Goal: Task Accomplishment & Management: Manage account settings

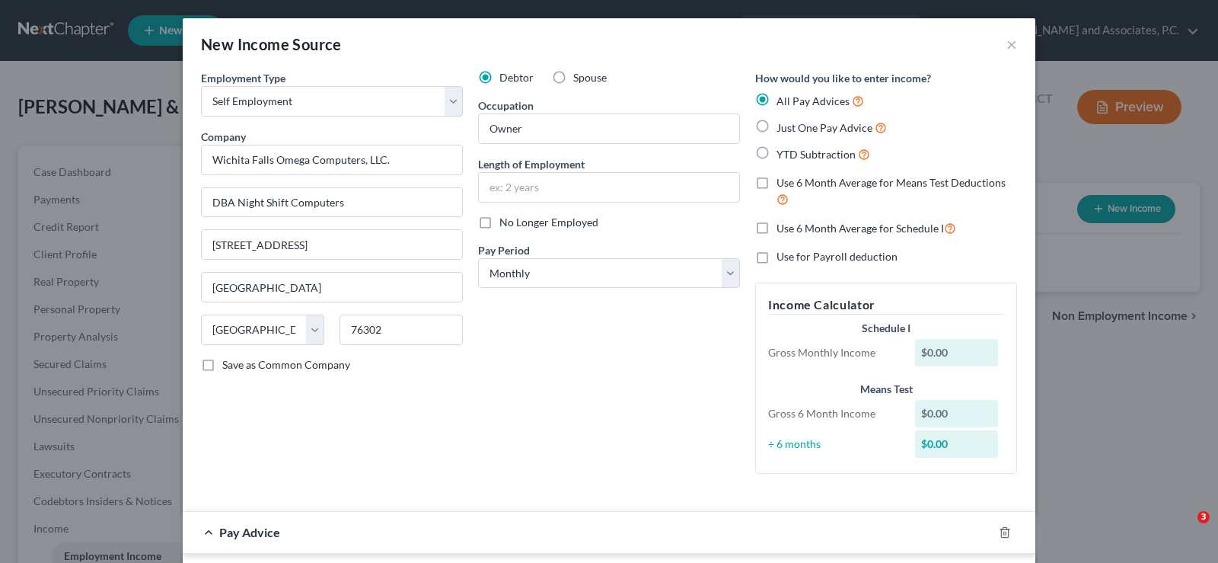
select select "1"
select select "45"
select select "0"
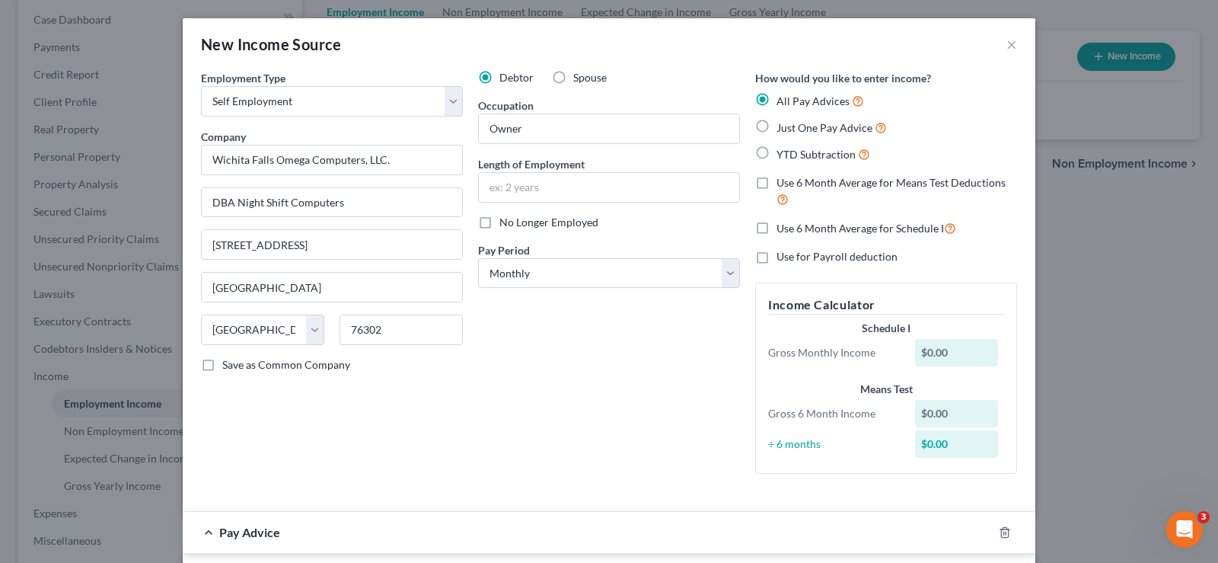
scroll to position [190, 0]
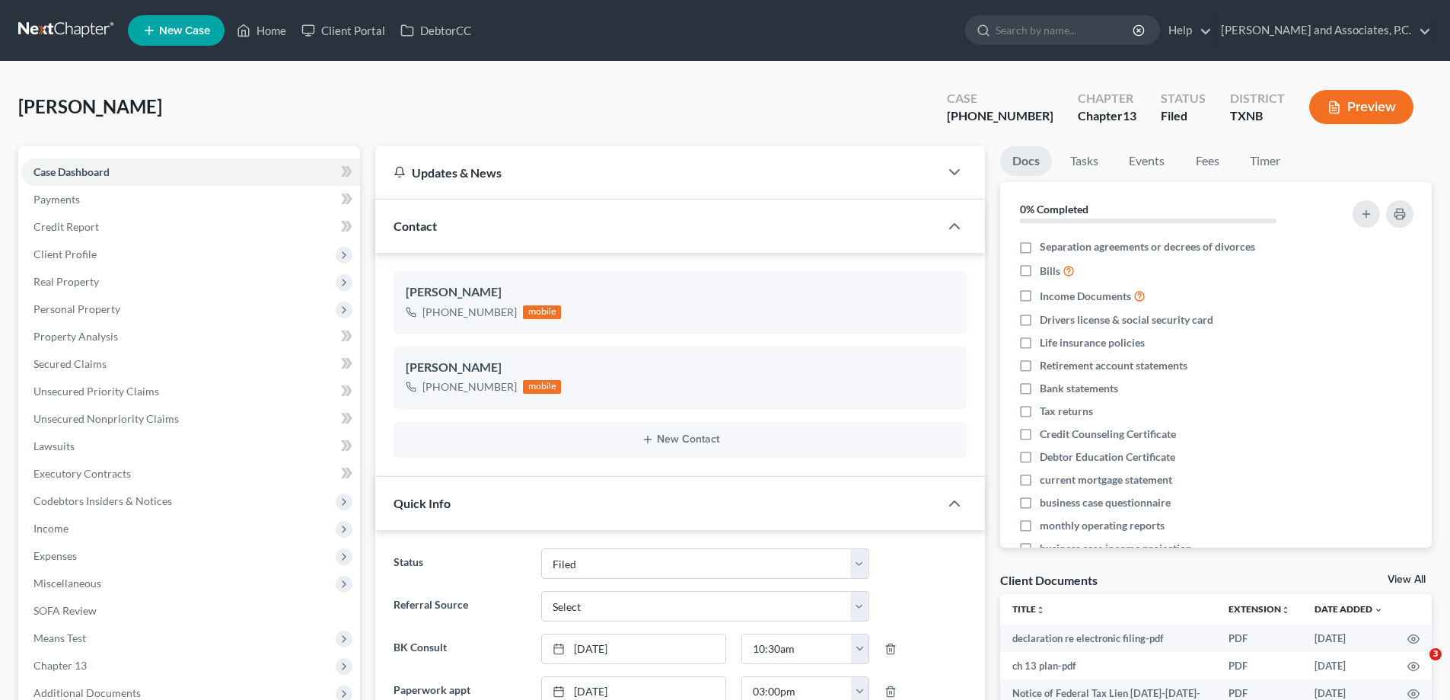
select select "5"
select select "0"
click at [276, 30] on link "Home" at bounding box center [261, 30] width 65 height 27
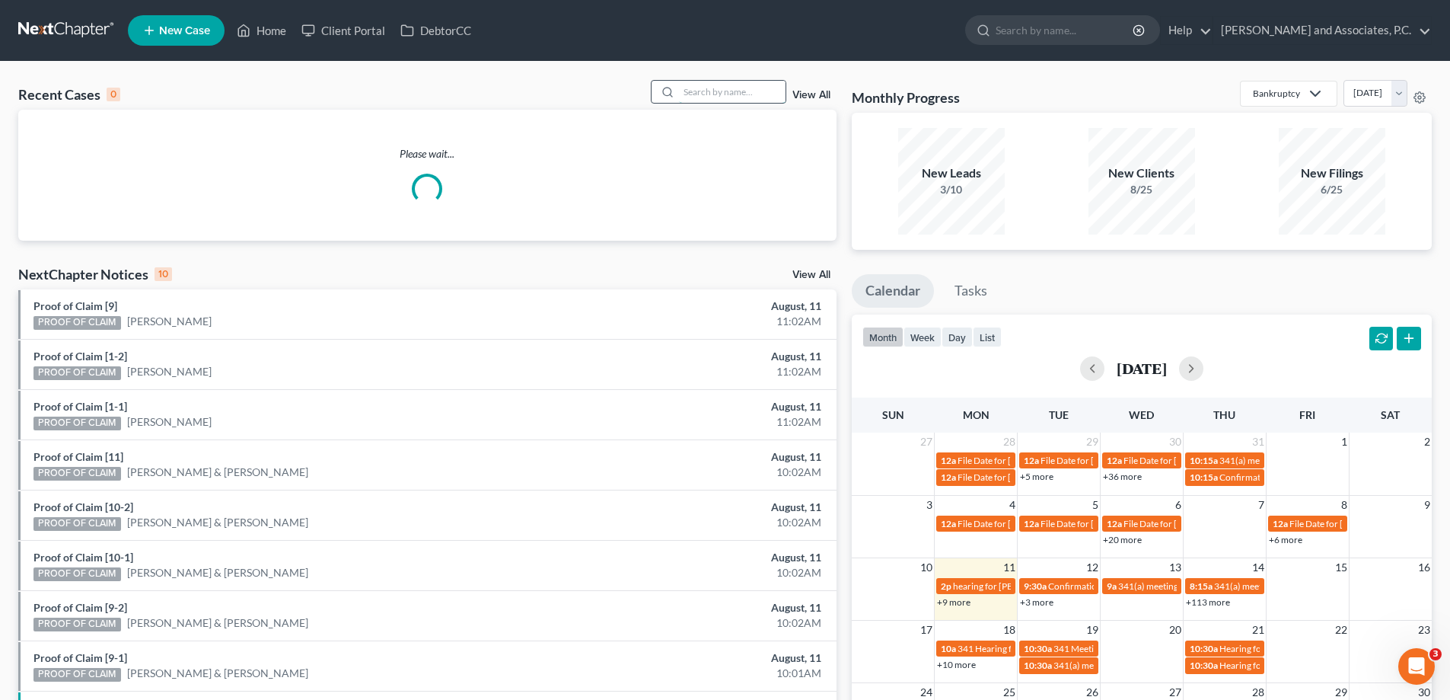
click at [761, 91] on input "search" at bounding box center [732, 92] width 107 height 22
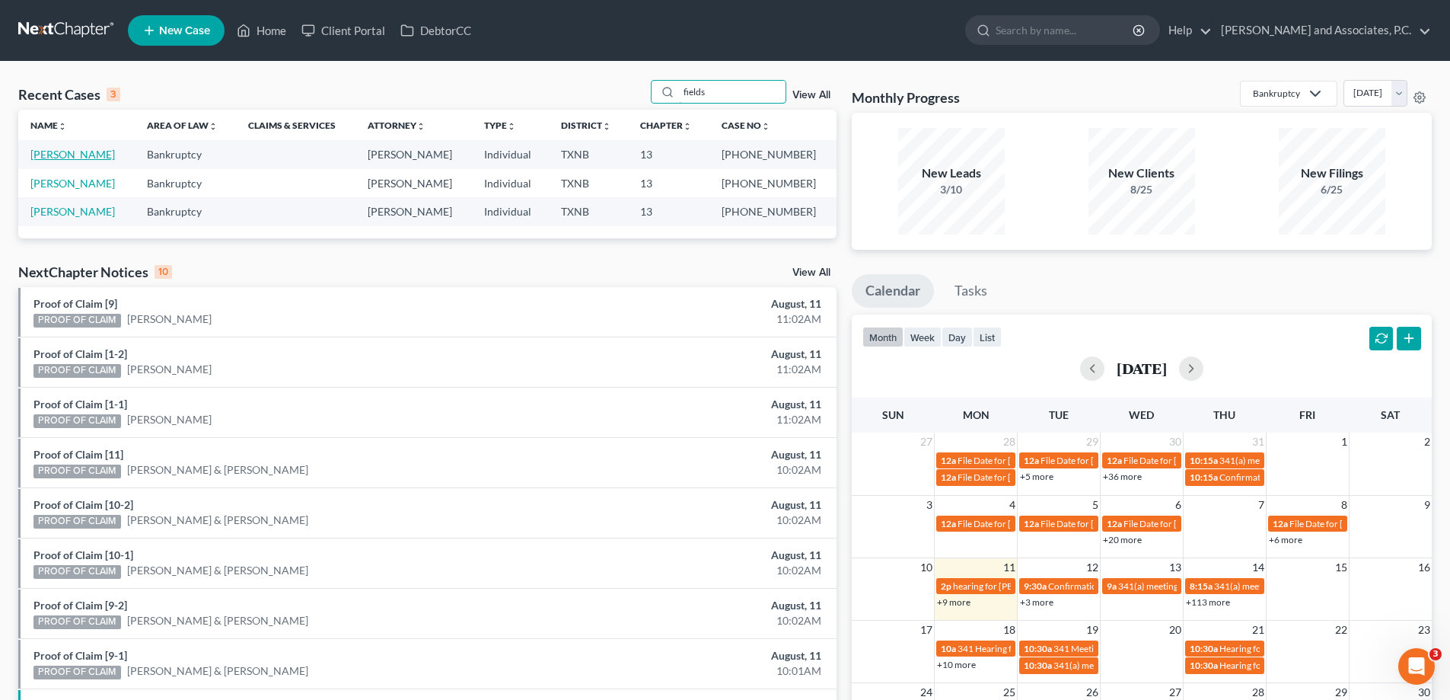
type input "fields"
click at [41, 157] on link "[PERSON_NAME]" at bounding box center [72, 154] width 85 height 13
select select "5"
select select "6"
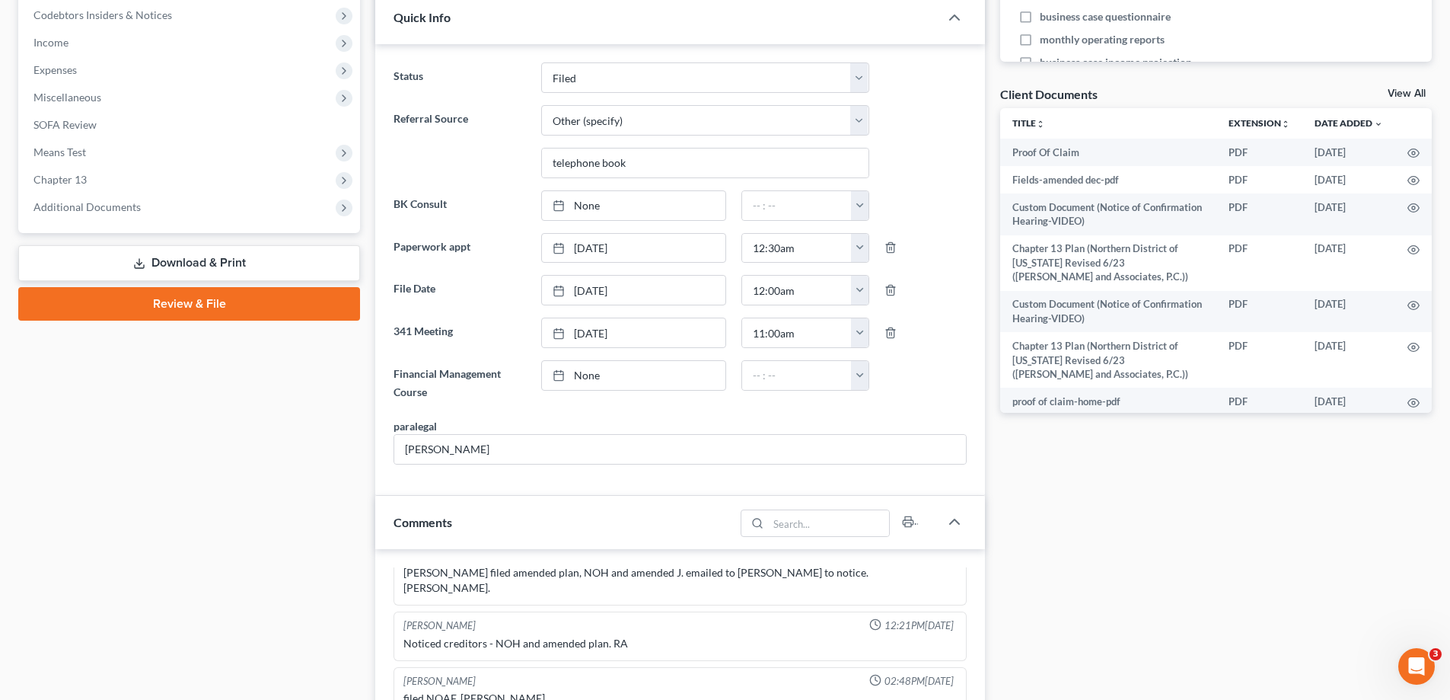
scroll to position [457, 0]
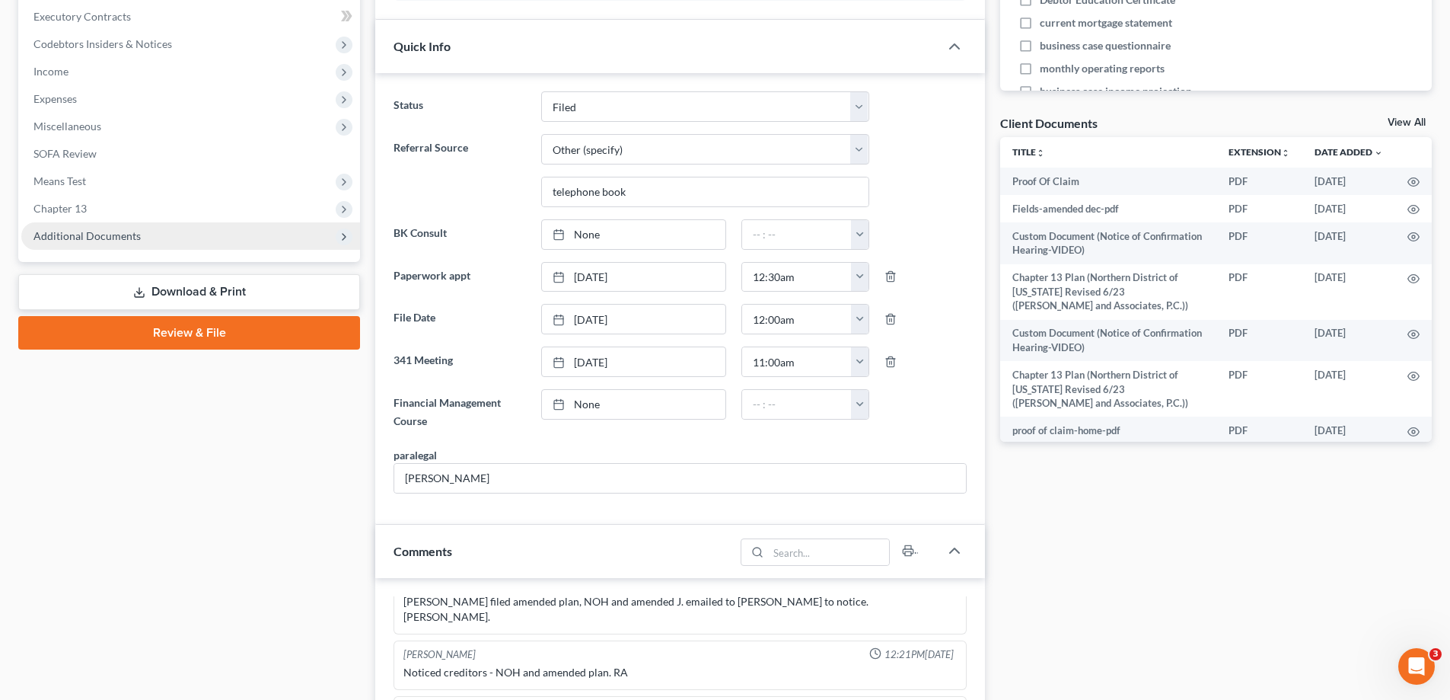
click at [107, 232] on span "Additional Documents" at bounding box center [86, 235] width 107 height 13
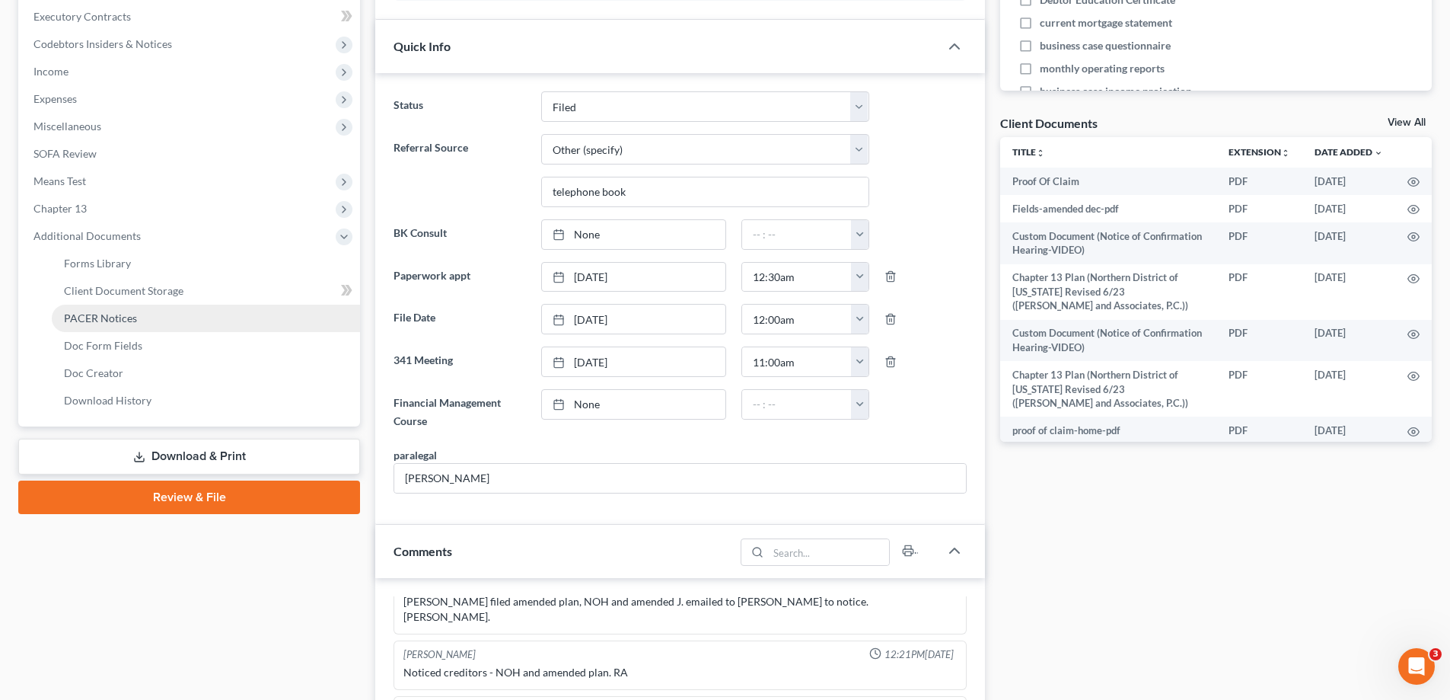
click at [131, 320] on span "PACER Notices" at bounding box center [100, 317] width 73 height 13
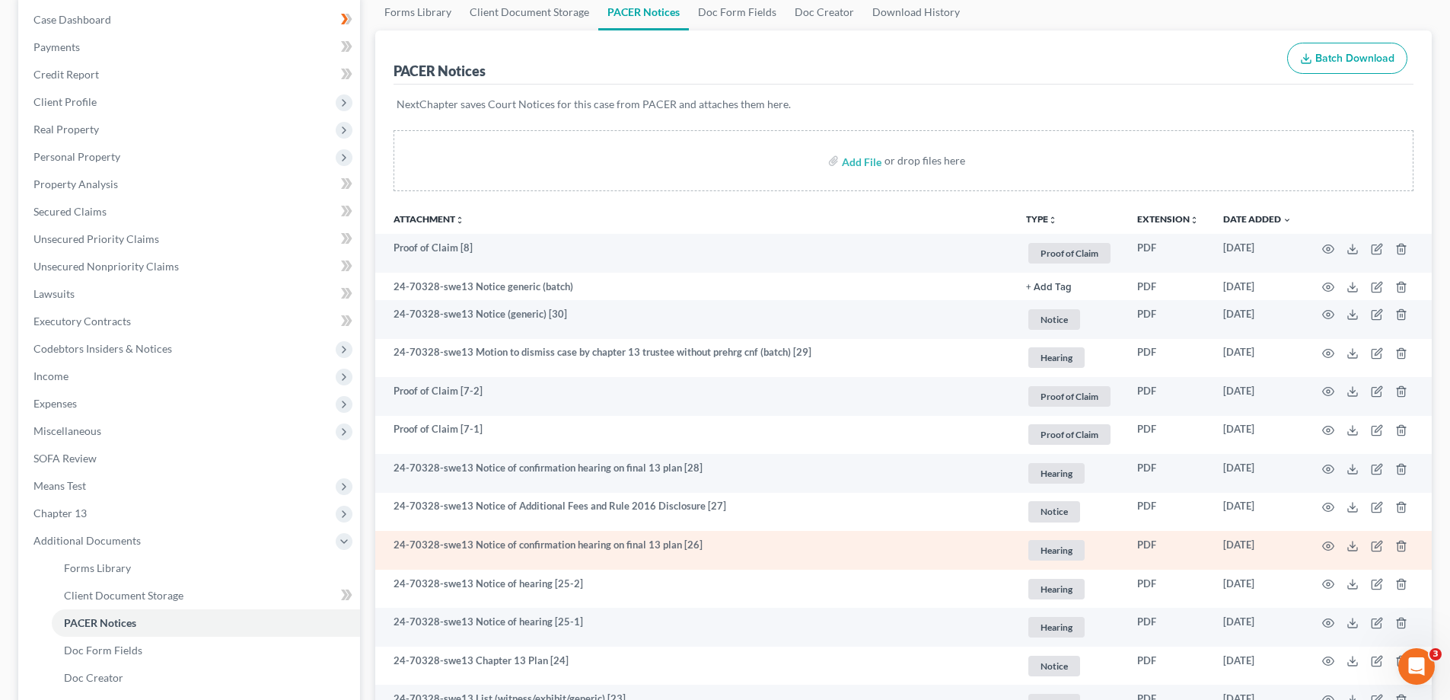
scroll to position [305, 0]
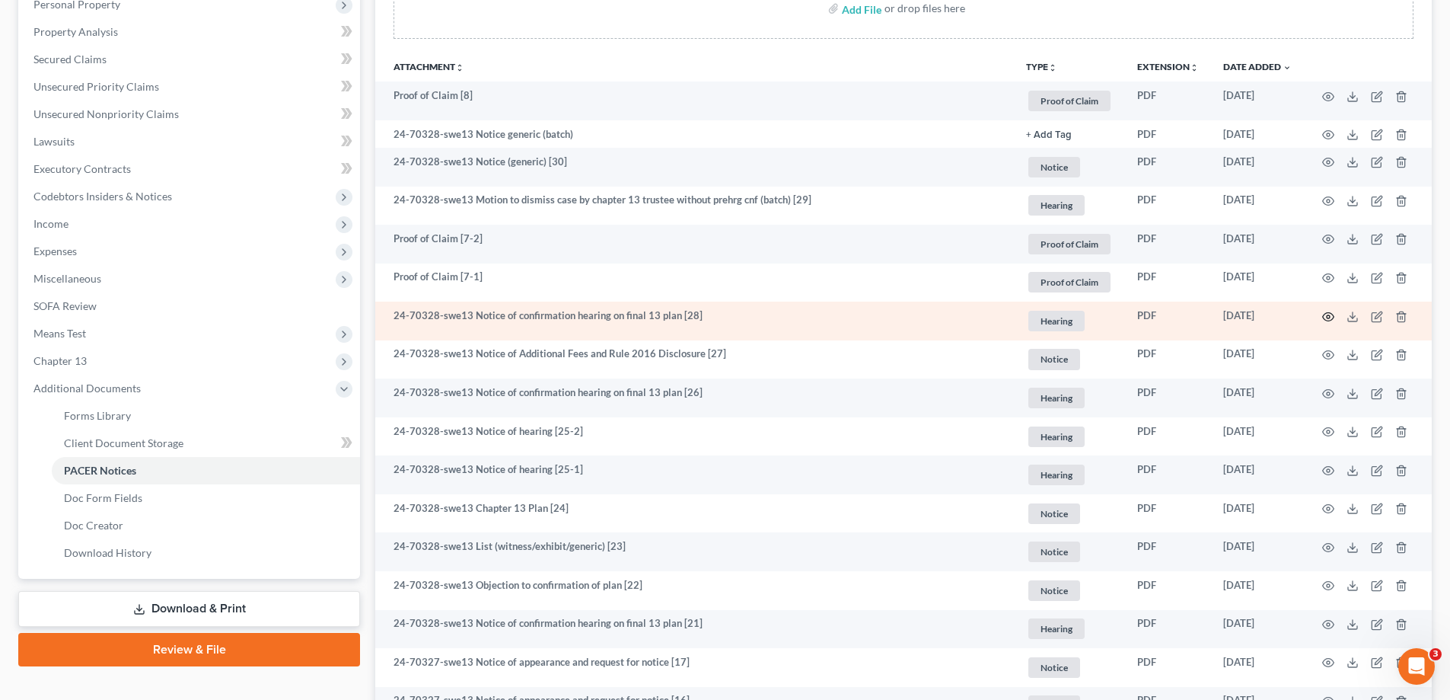
click at [1326, 314] on icon "button" at bounding box center [1328, 317] width 12 height 12
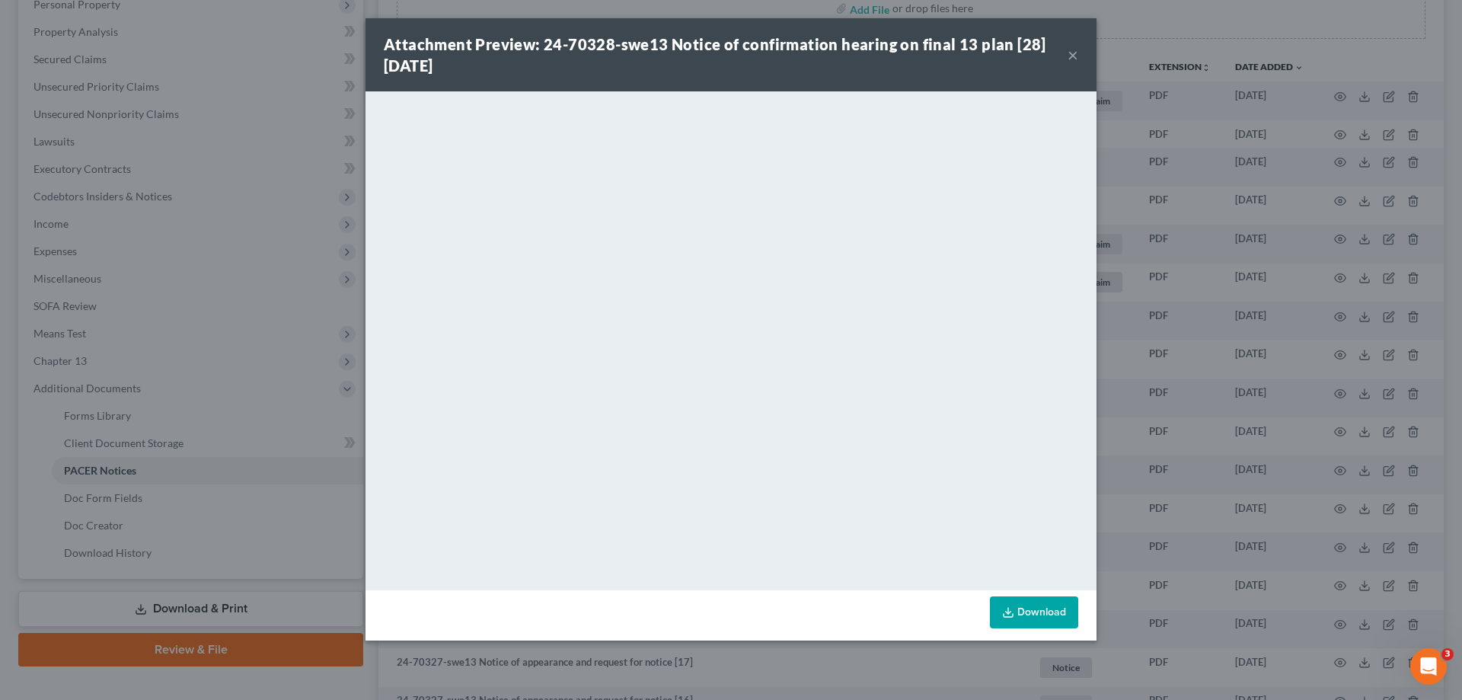
click at [1076, 54] on button "×" at bounding box center [1072, 55] width 11 height 18
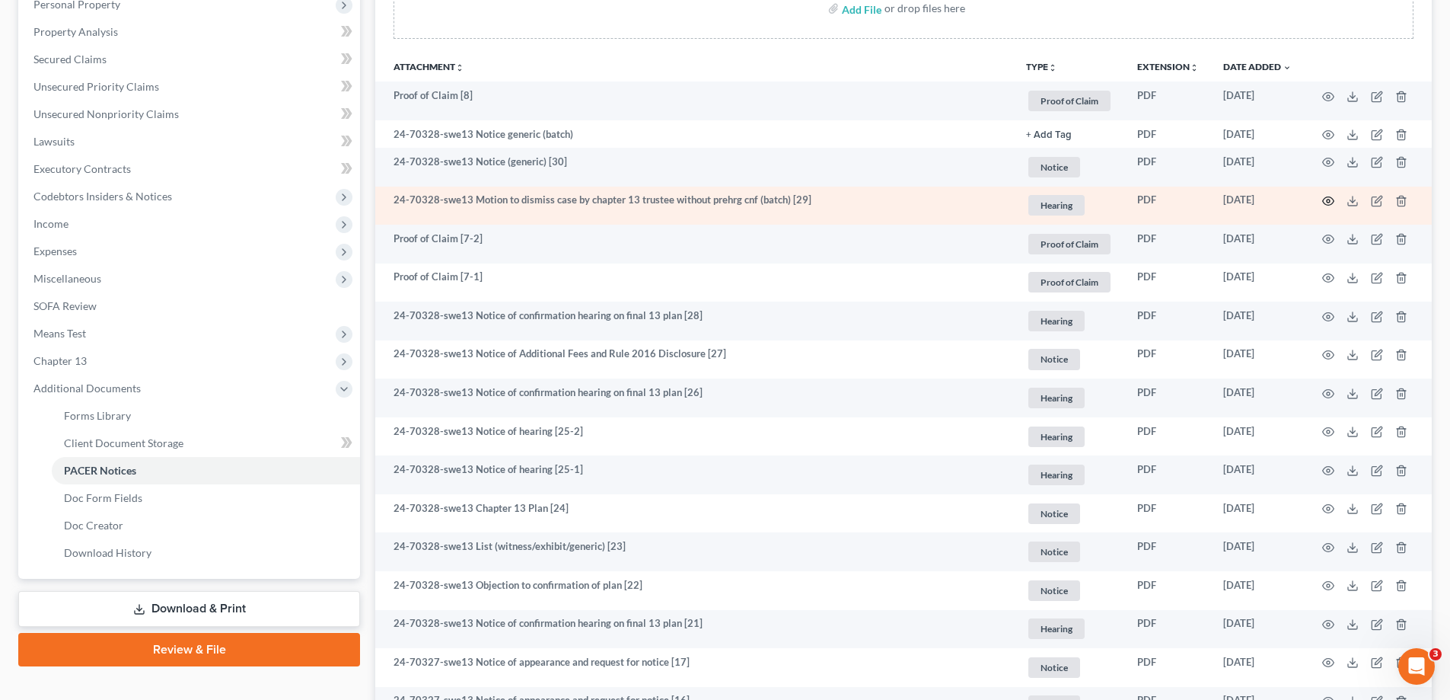
click at [1327, 200] on circle "button" at bounding box center [1328, 200] width 3 height 3
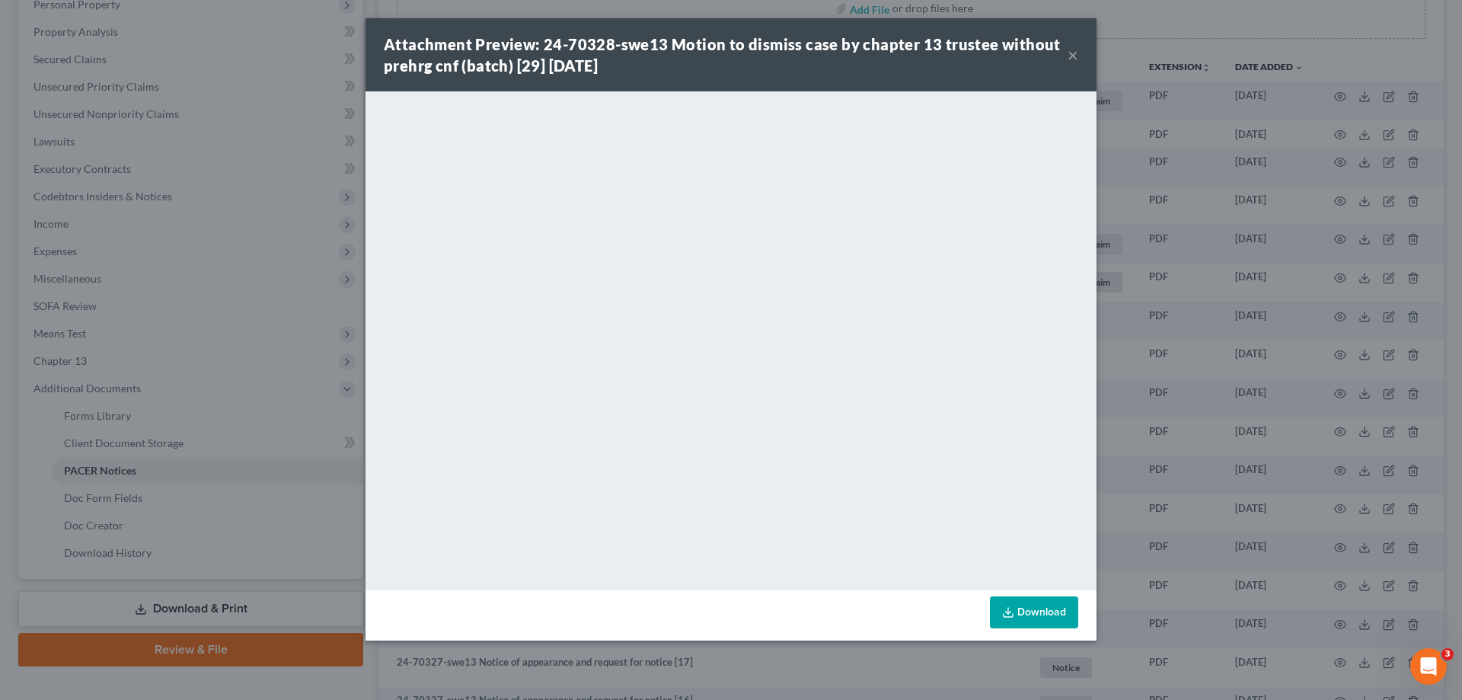
click at [1073, 57] on button "×" at bounding box center [1072, 55] width 11 height 18
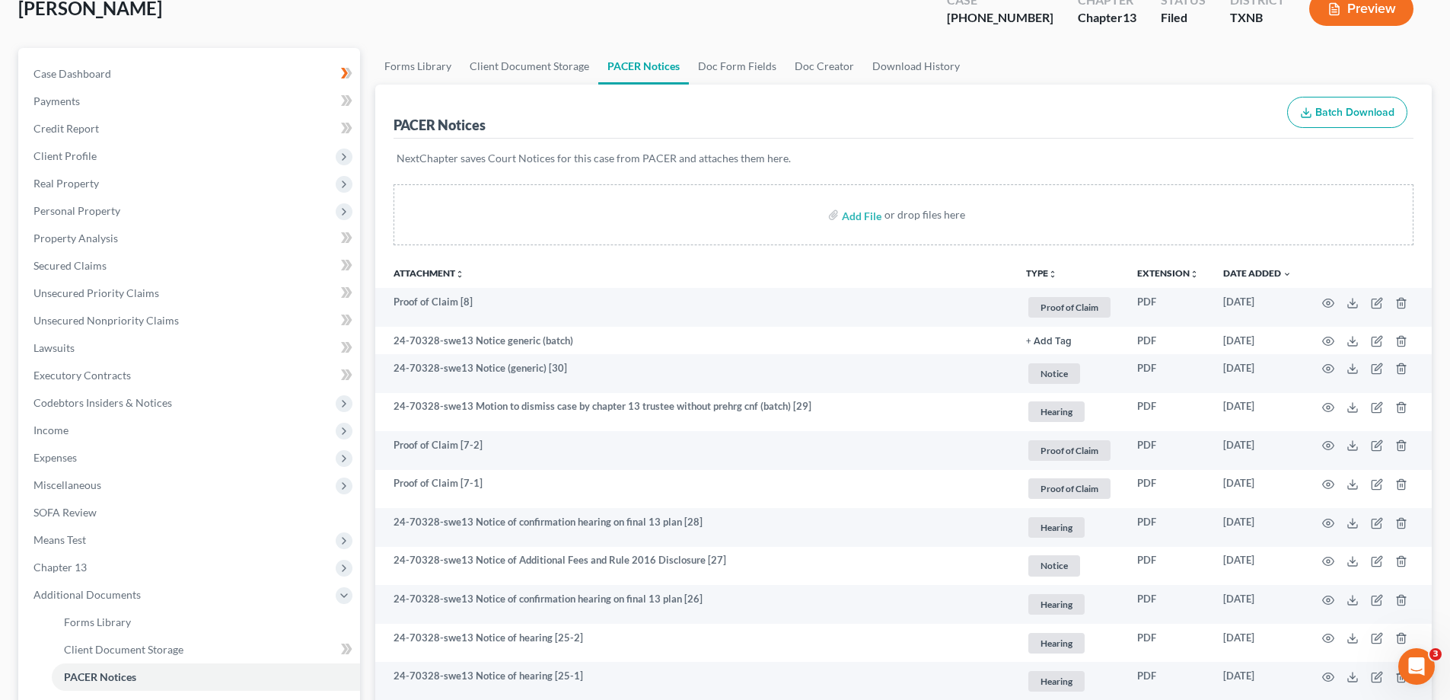
scroll to position [0, 0]
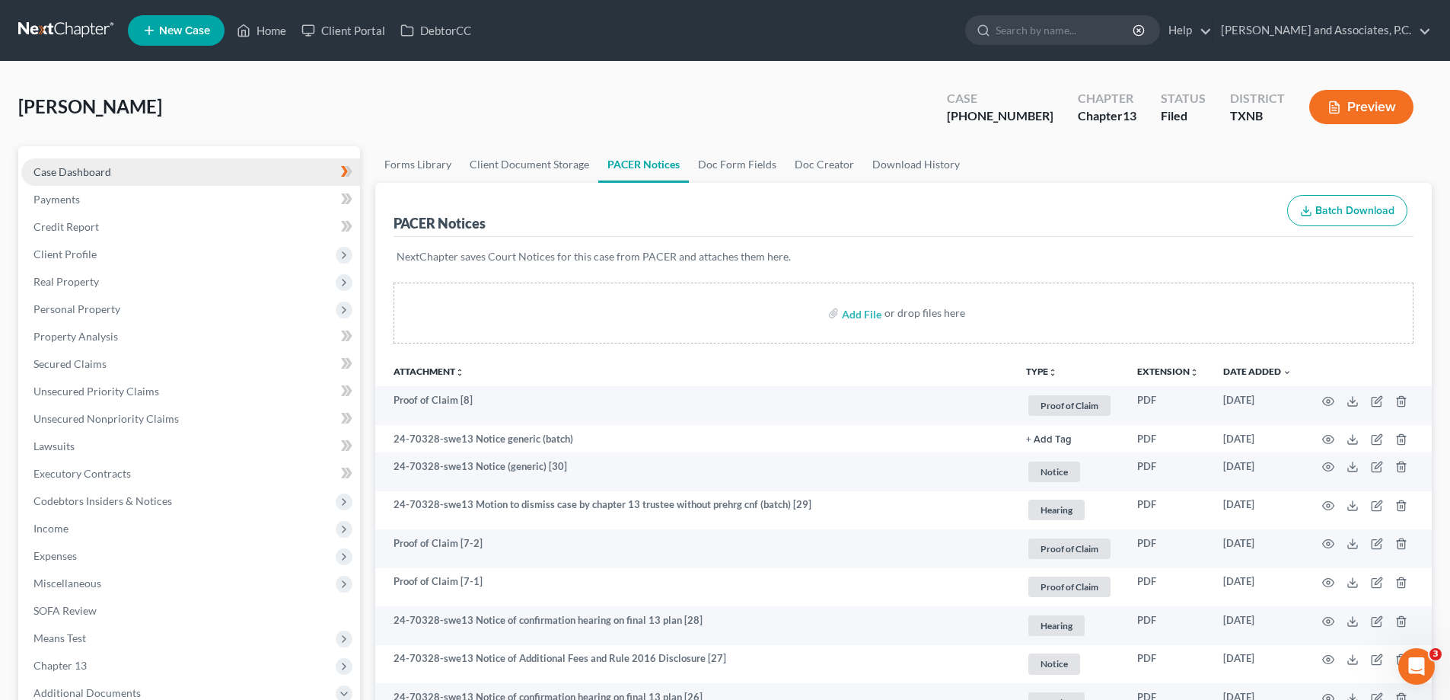
click at [55, 171] on span "Case Dashboard" at bounding box center [72, 171] width 78 height 13
select select "6"
